Goal: Task Accomplishment & Management: Complete application form

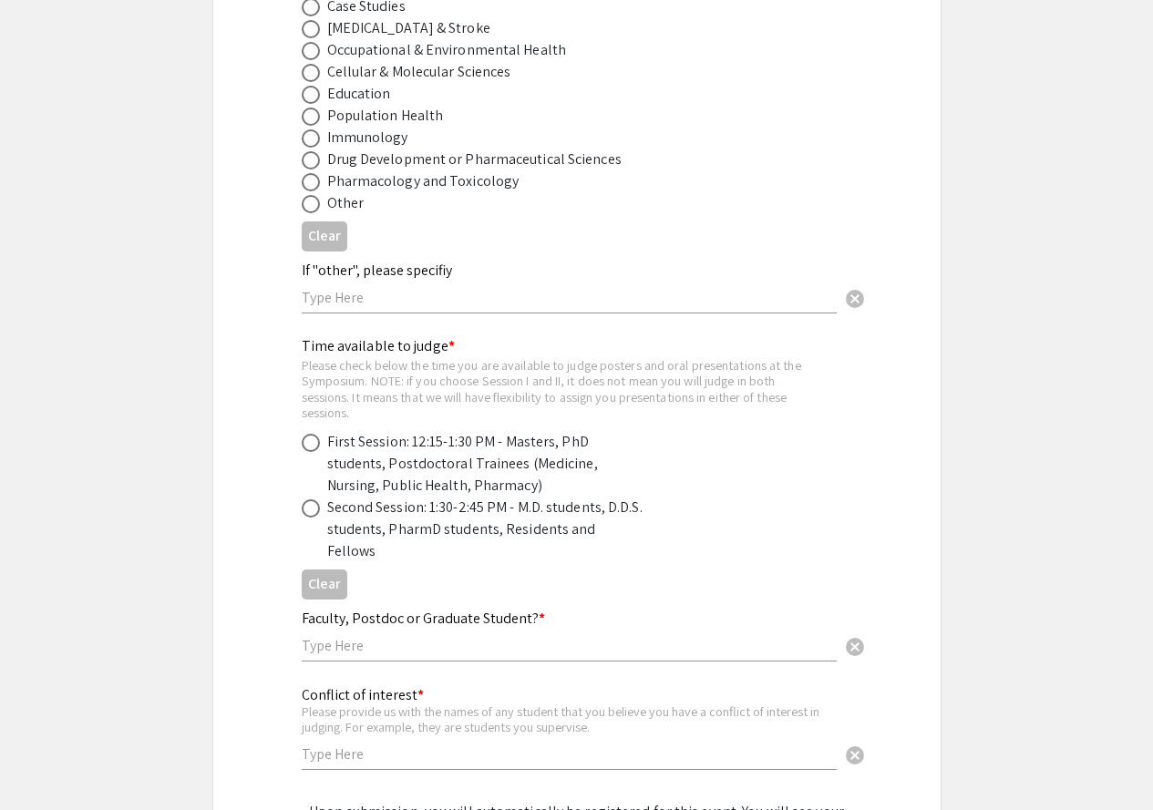
scroll to position [1081, 0]
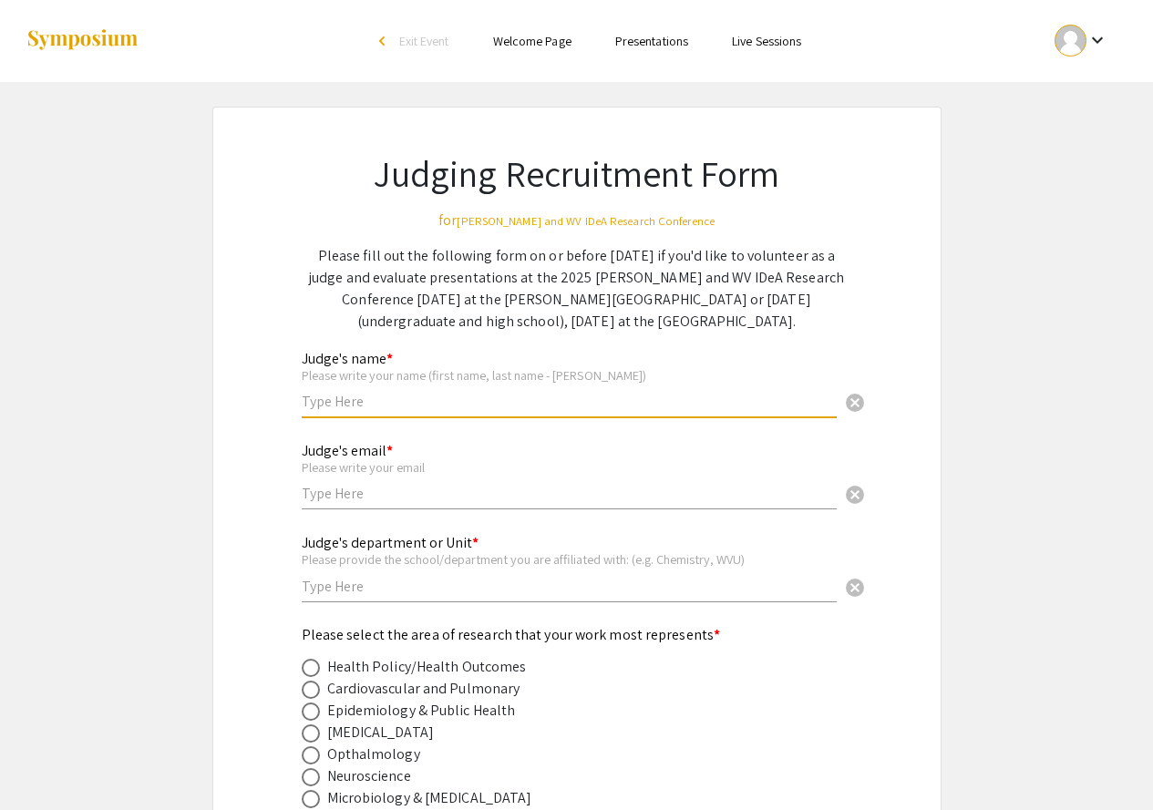
click at [464, 397] on input "text" at bounding box center [569, 401] width 535 height 19
type input "Oluwaseyi Oyewole"
click at [402, 494] on input "text" at bounding box center [569, 493] width 535 height 19
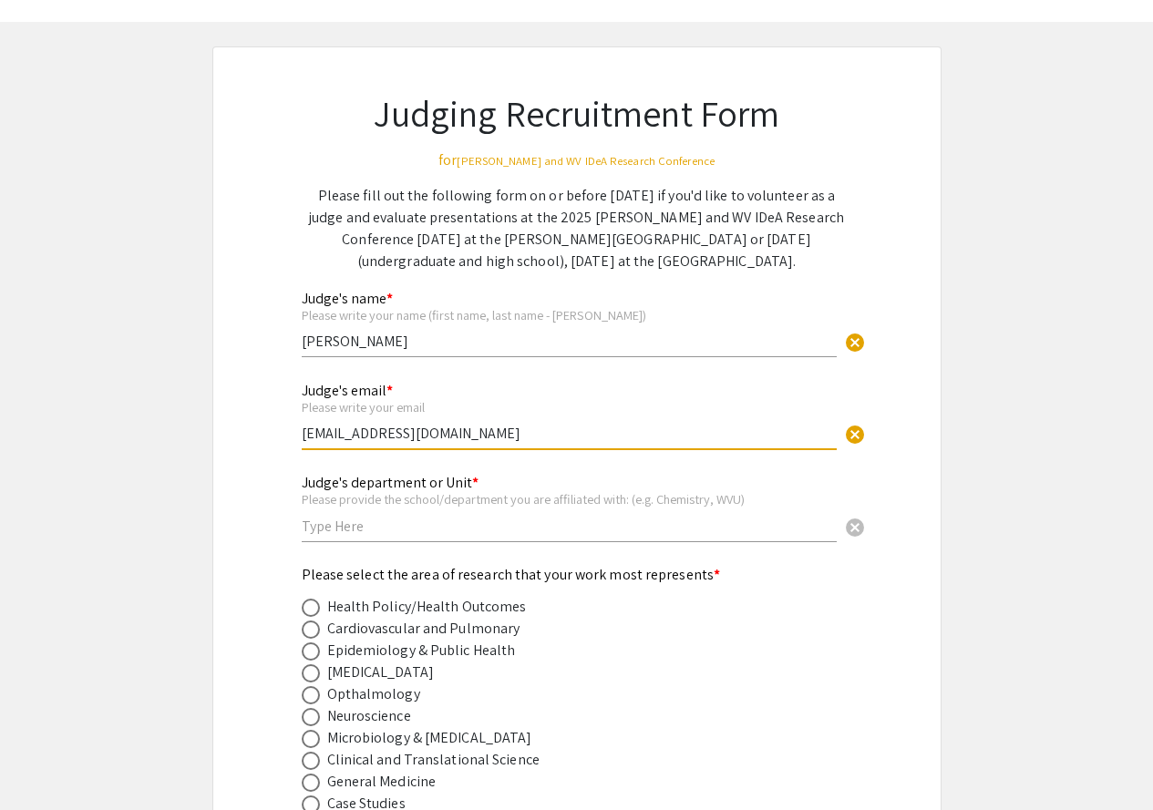
scroll to position [91, 0]
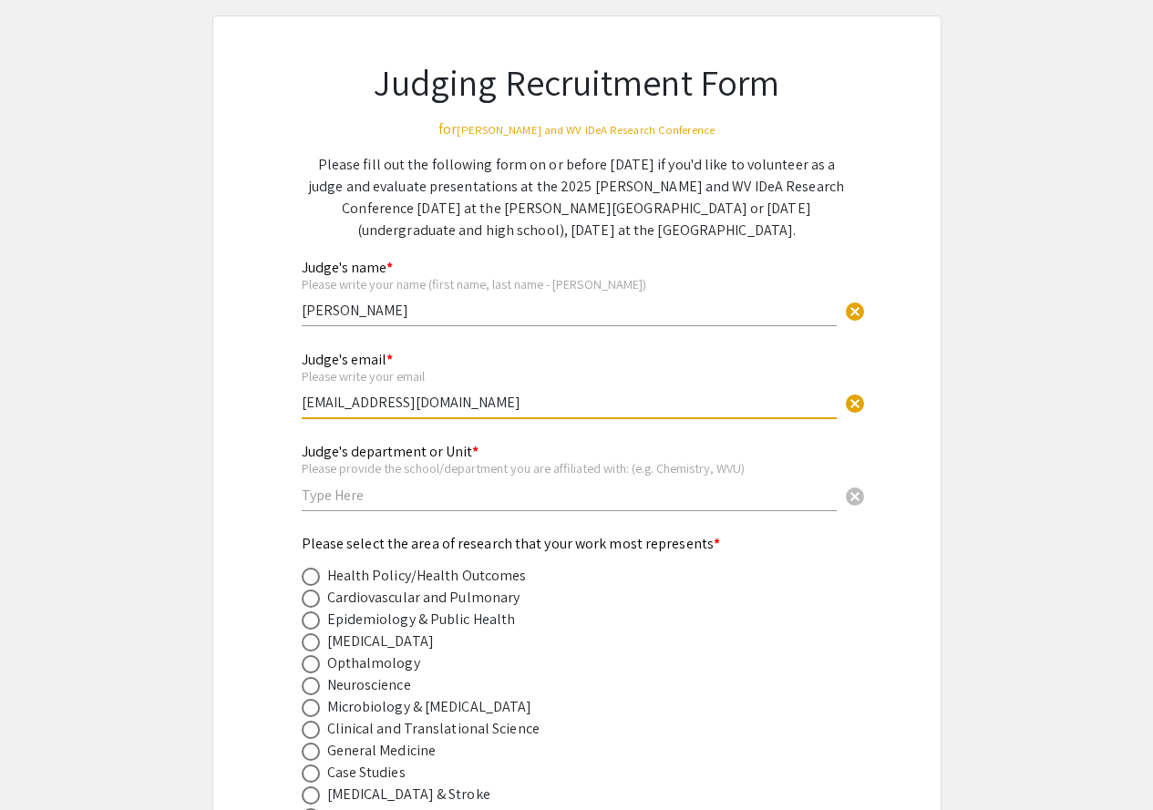
type input "oso00006@mix.wvu.edu"
click at [405, 488] on input "text" at bounding box center [569, 495] width 535 height 19
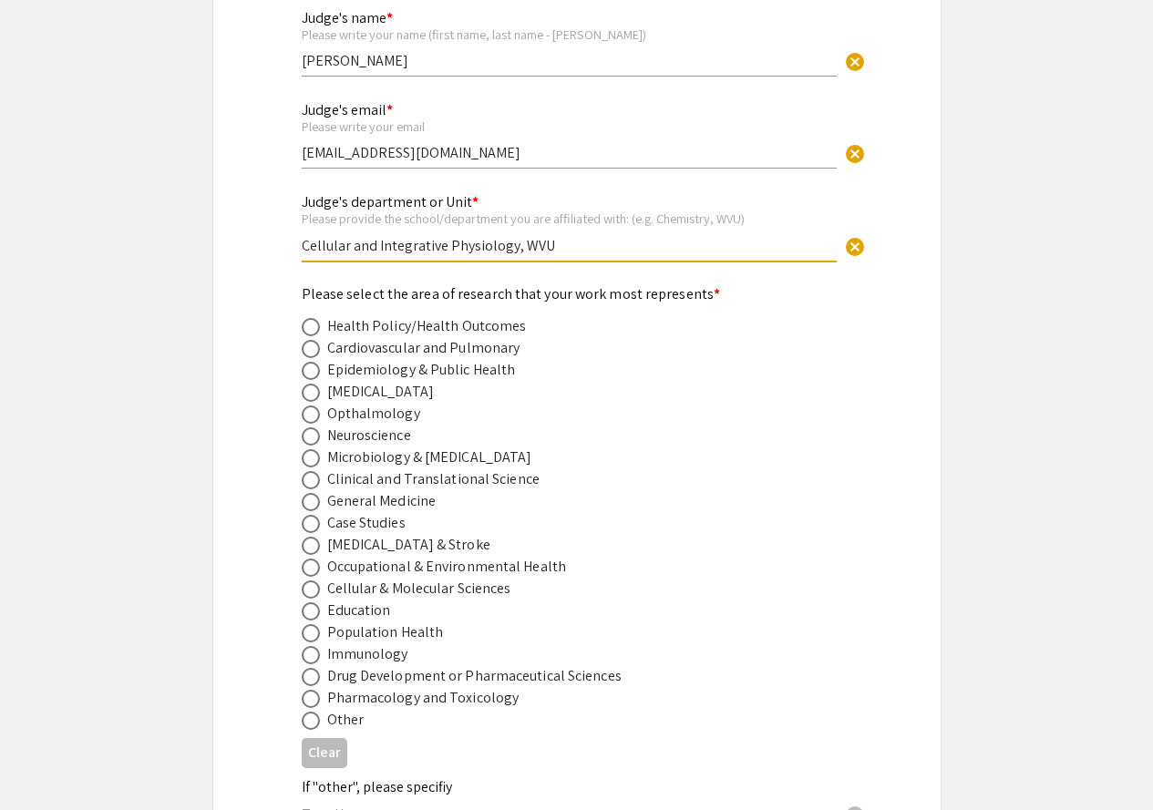
scroll to position [365, 0]
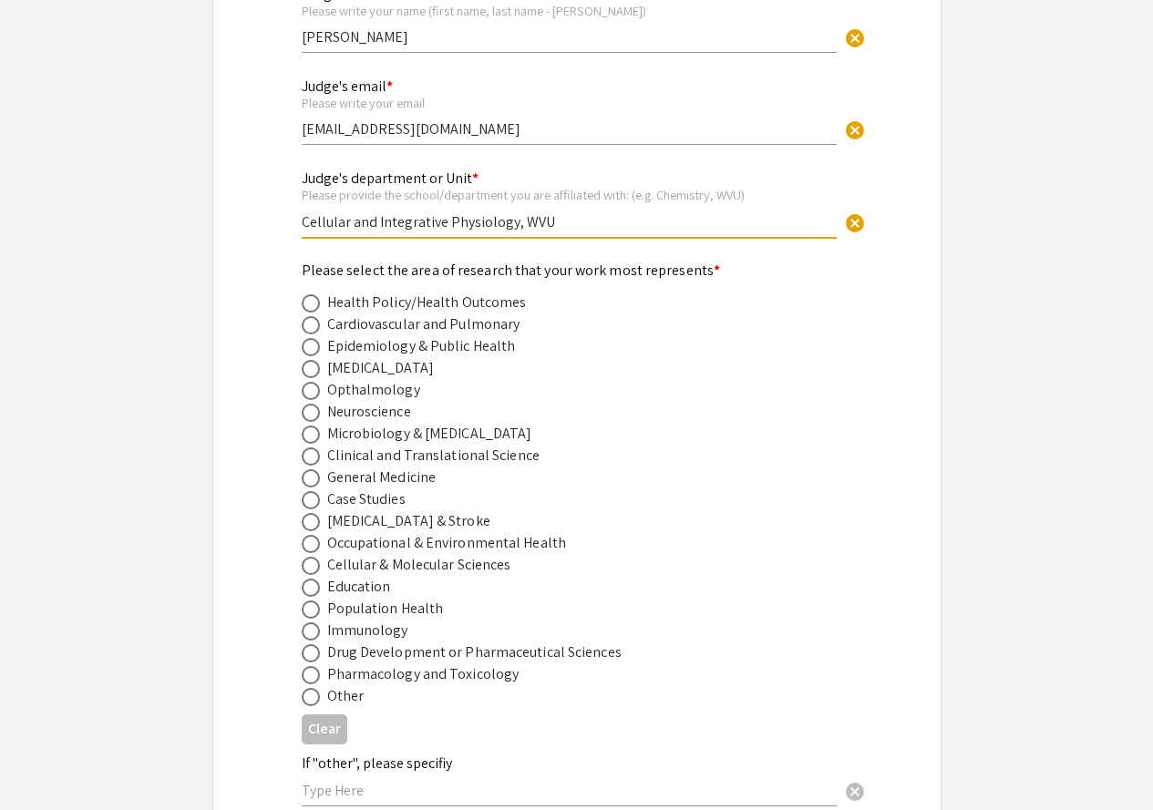
type input "Cellular and Integrative Physiology, WVU"
click at [313, 325] on span at bounding box center [311, 325] width 18 height 18
click at [313, 325] on input "radio" at bounding box center [311, 325] width 18 height 18
radio input "true"
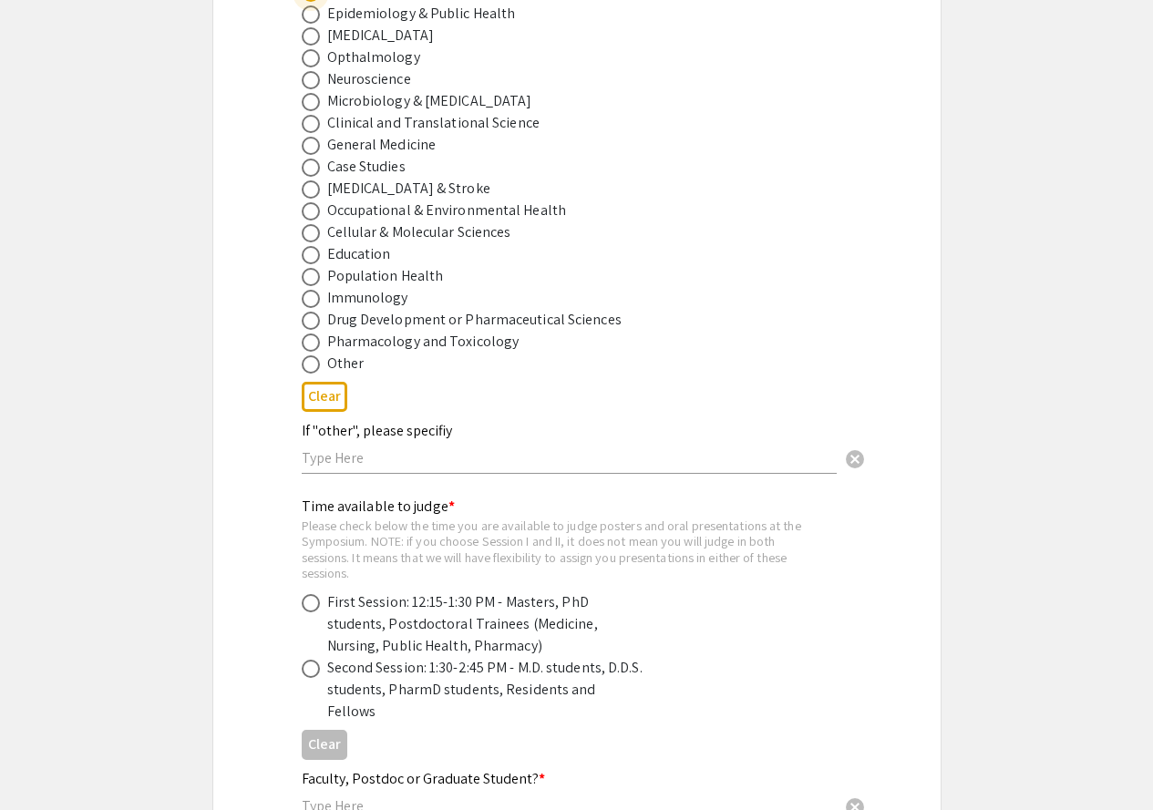
scroll to position [729, 0]
